Goal: Information Seeking & Learning: Check status

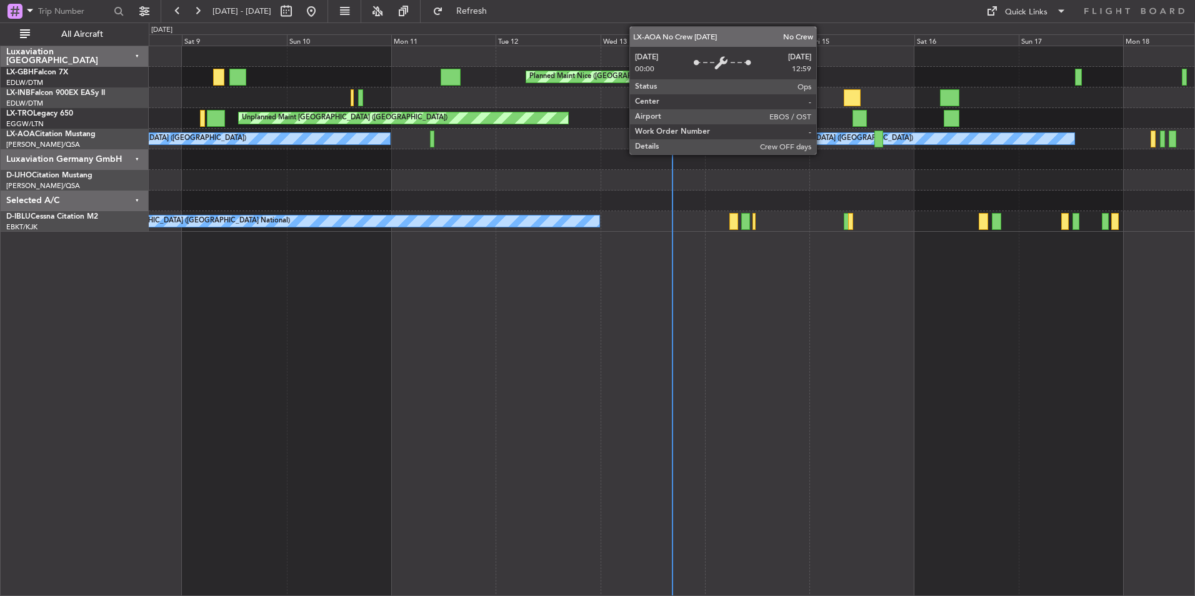
click at [822, 139] on div "No Crew Ostend-[GEOGRAPHIC_DATA] ([GEOGRAPHIC_DATA])" at bounding box center [889, 138] width 369 height 11
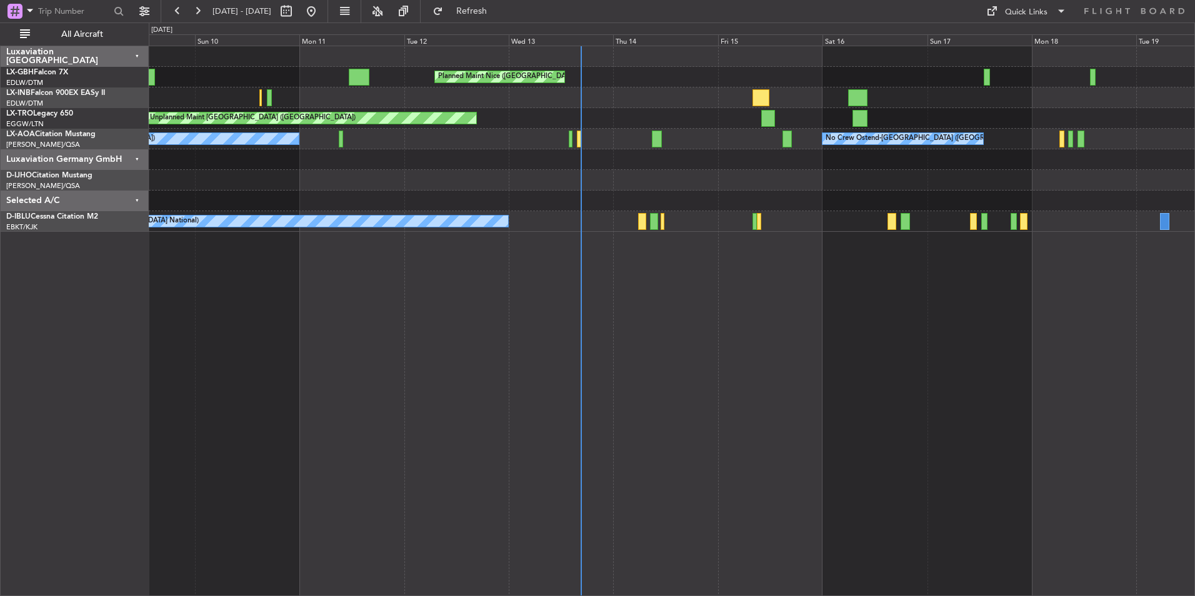
click at [1031, 196] on div "Planned Maint Nice (Côte d'Azur Airport) Unplanned Maint Nice (Côte d'Azur Airp…" at bounding box center [672, 139] width 1046 height 186
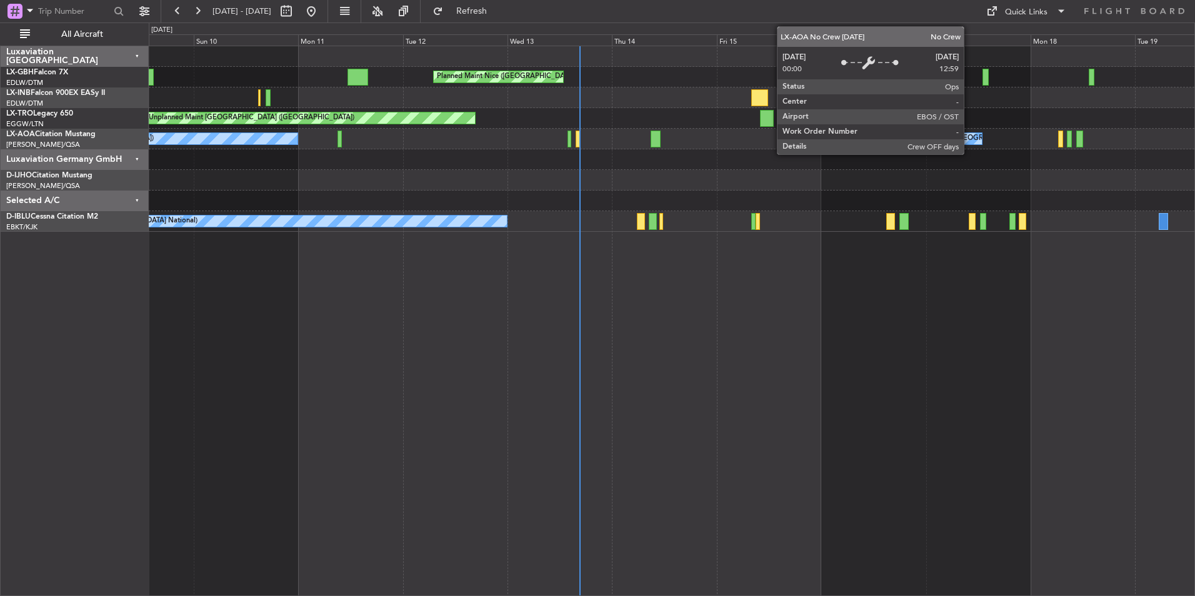
click at [970, 136] on div "No Crew Ostend-[GEOGRAPHIC_DATA] ([GEOGRAPHIC_DATA])" at bounding box center [901, 138] width 160 height 11
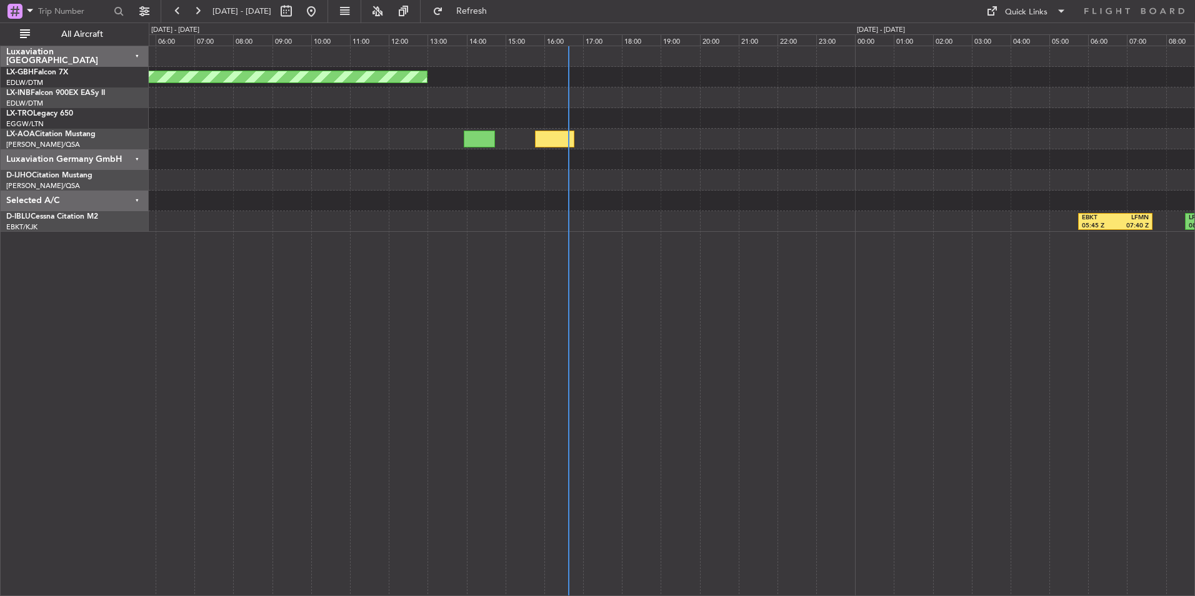
click at [638, 351] on div "Planned Maint Nice ([GEOGRAPHIC_DATA]) ELLX 09:00 Z LZIB 11:10 Z EBKT 05:45 Z L…" at bounding box center [672, 321] width 1046 height 551
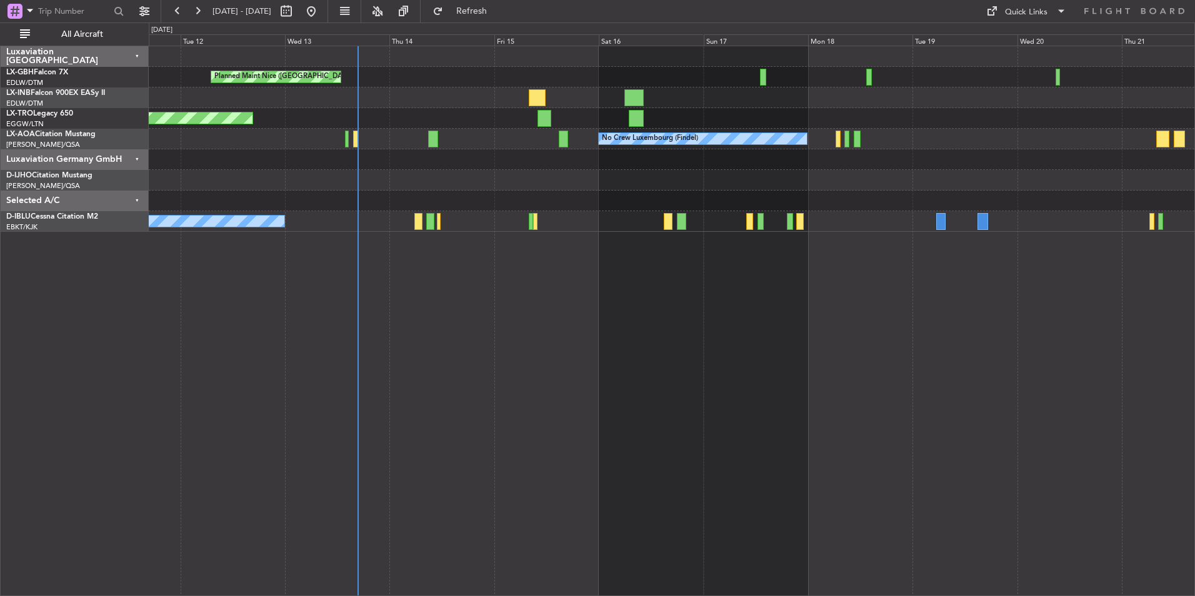
click at [846, 229] on div "Planned Maint Nice ([GEOGRAPHIC_DATA]) Unplanned Maint [GEOGRAPHIC_DATA] ([GEOG…" at bounding box center [672, 139] width 1046 height 186
